Goal: Task Accomplishment & Management: Complete application form

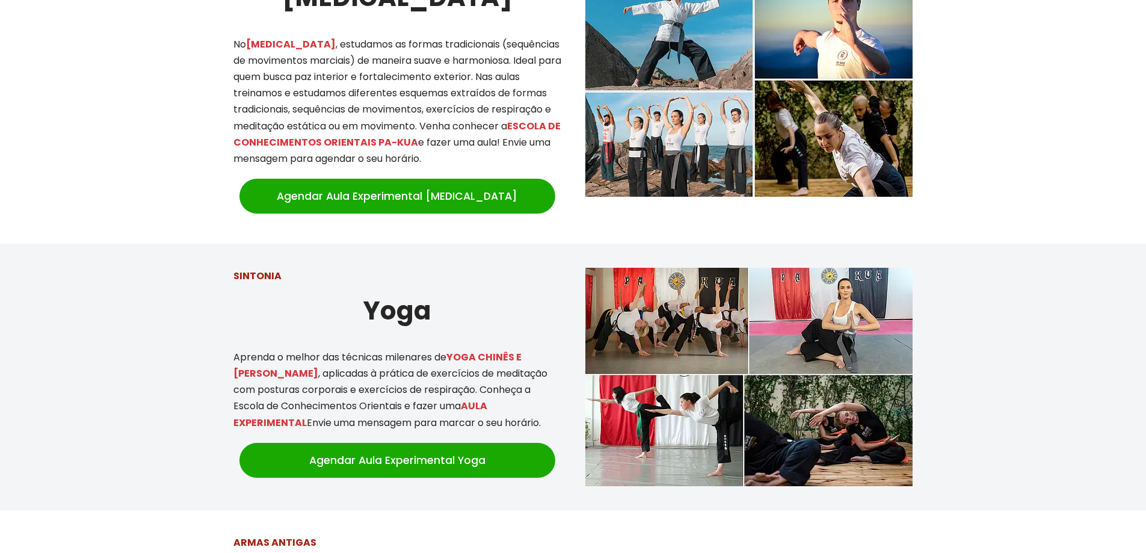
scroll to position [1143, 0]
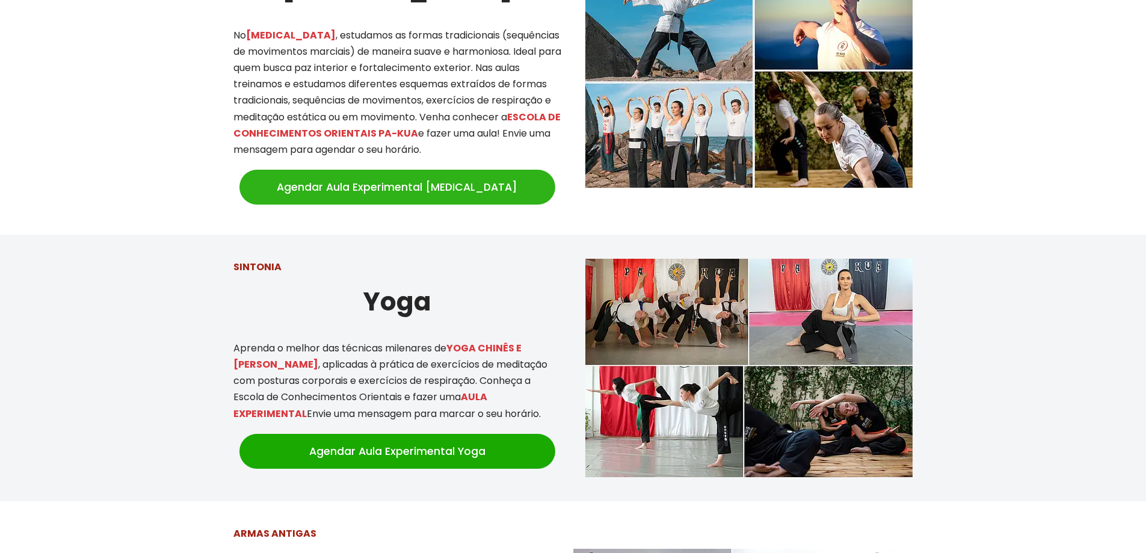
click at [490, 177] on link "Agendar Aula Experimental [MEDICAL_DATA]" at bounding box center [398, 187] width 316 height 35
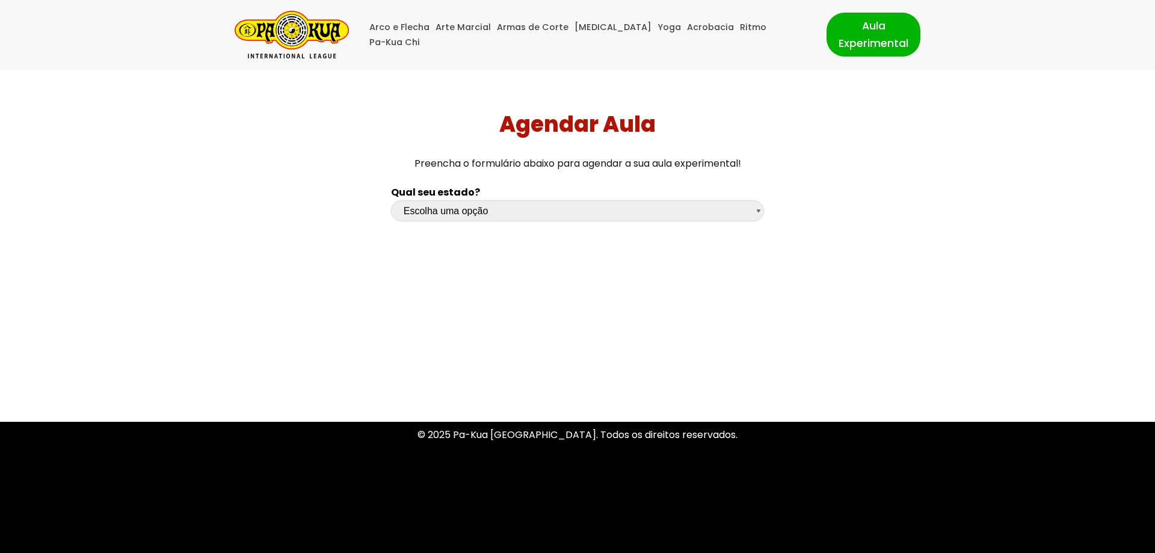
click at [496, 206] on select "Escolha uma opção [GEOGRAPHIC_DATA] [GEOGRAPHIC_DATA] [GEOGRAPHIC_DATA] [GEOGRA…" at bounding box center [577, 210] width 373 height 21
select select "sp"
click at [391, 200] on select "Escolha uma opção [GEOGRAPHIC_DATA] [GEOGRAPHIC_DATA] [GEOGRAPHIC_DATA] [GEOGRA…" at bounding box center [577, 210] width 373 height 21
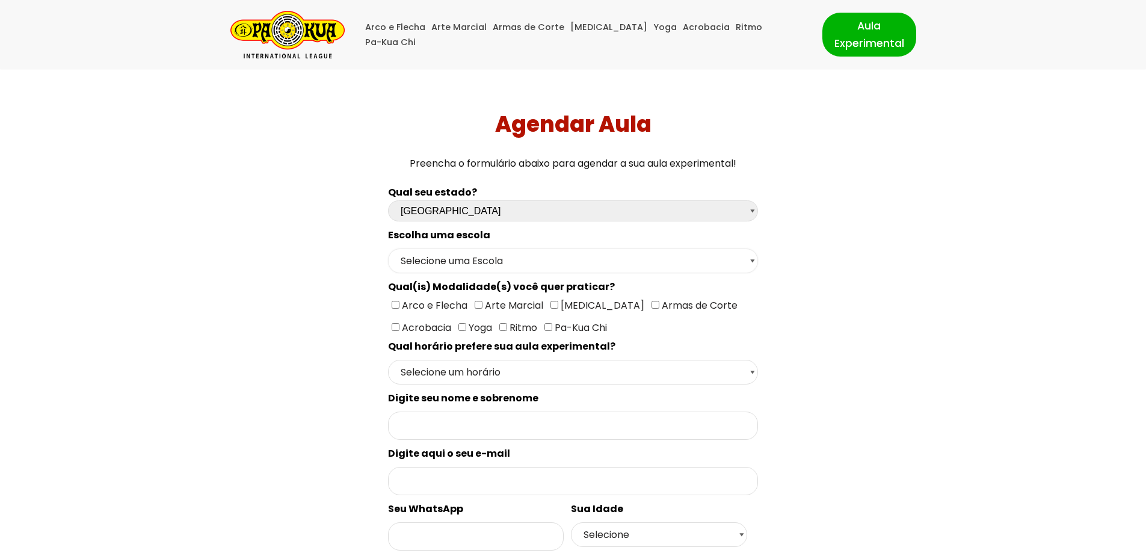
click at [487, 256] on select "Selecione uma Escola [GEOGRAPHIC_DATA] - Escola [GEOGRAPHIC_DATA] - [GEOGRAPHIC…" at bounding box center [573, 261] width 370 height 25
select select "São Paulo - Escola [PERSON_NAME]"
click at [388, 249] on select "Selecione uma Escola [GEOGRAPHIC_DATA] - Escola [GEOGRAPHIC_DATA] - [GEOGRAPHIC…" at bounding box center [573, 261] width 370 height 25
